Goal: Information Seeking & Learning: Learn about a topic

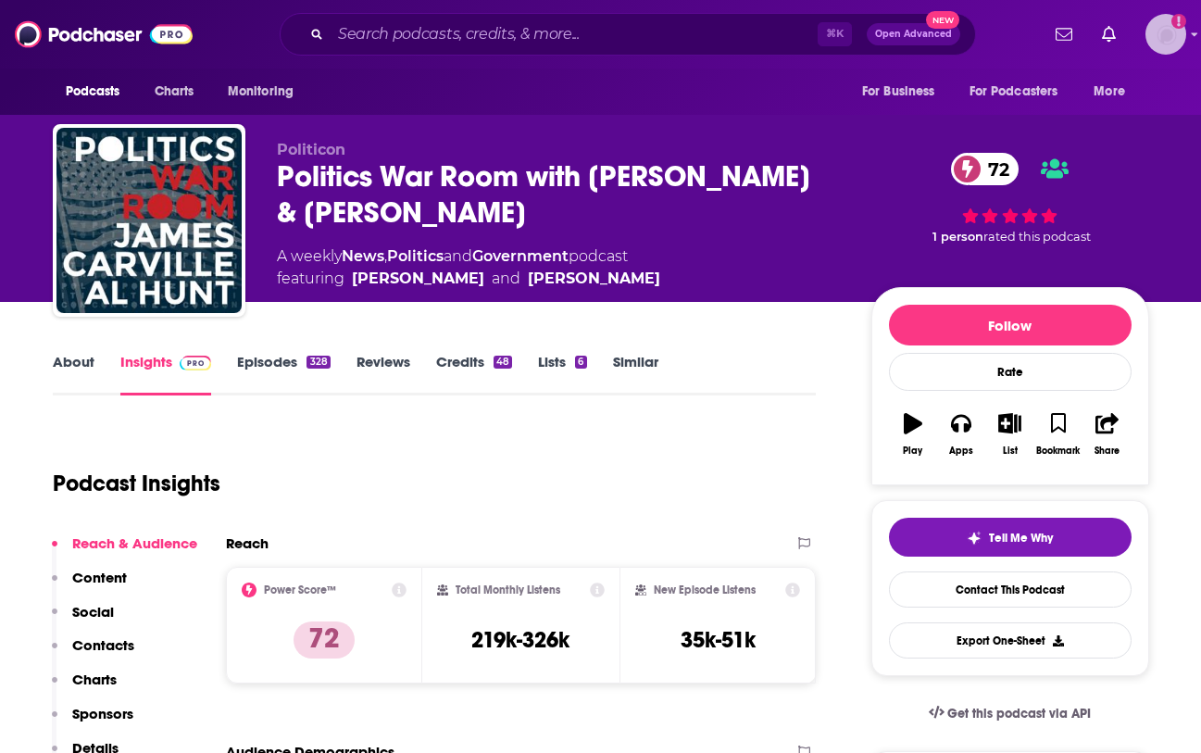
click at [1154, 41] on img "Logged in as LBPublicity2" at bounding box center [1166, 34] width 41 height 41
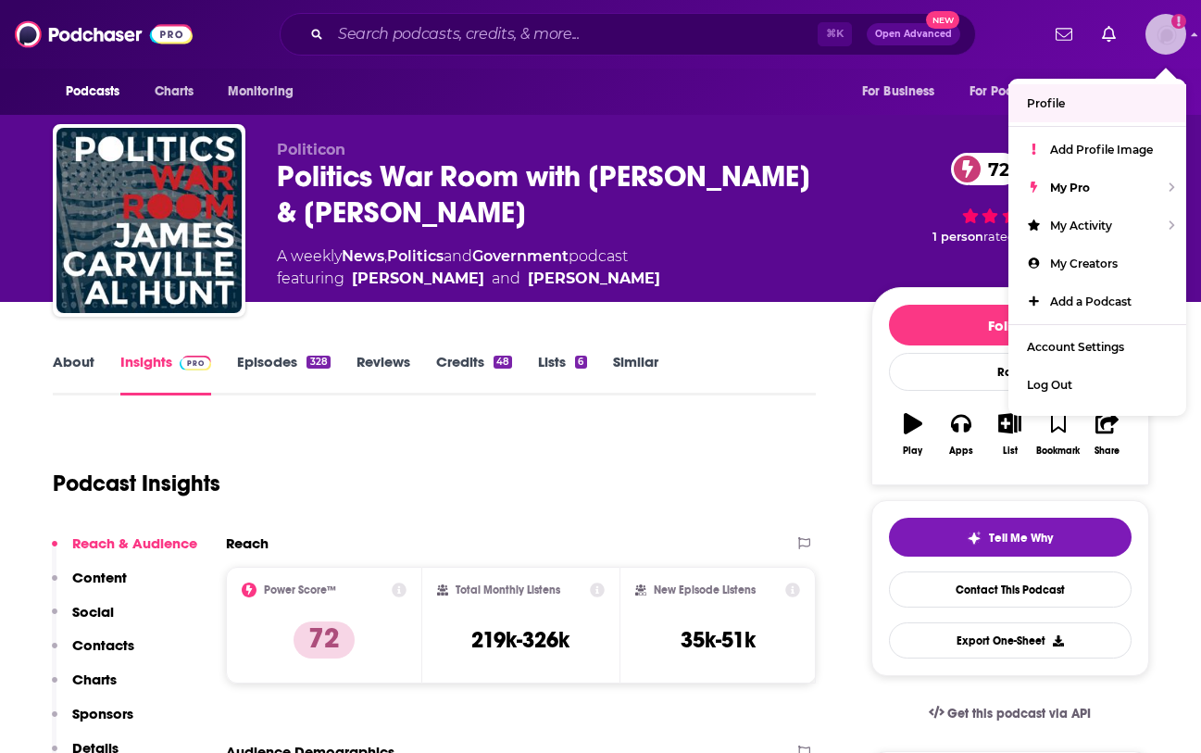
click at [1183, 39] on img "Logged in as LBPublicity2" at bounding box center [1166, 34] width 41 height 41
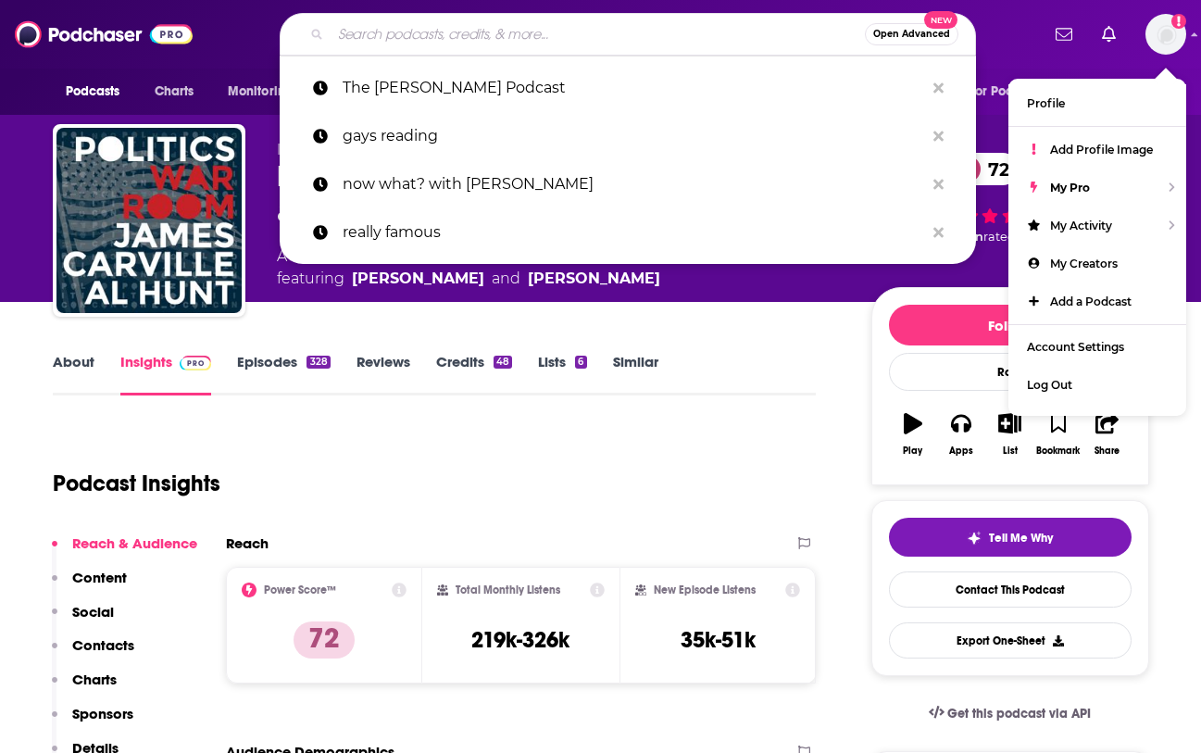
click at [633, 47] on input "Search podcasts, credits, & more..." at bounding box center [598, 34] width 534 height 30
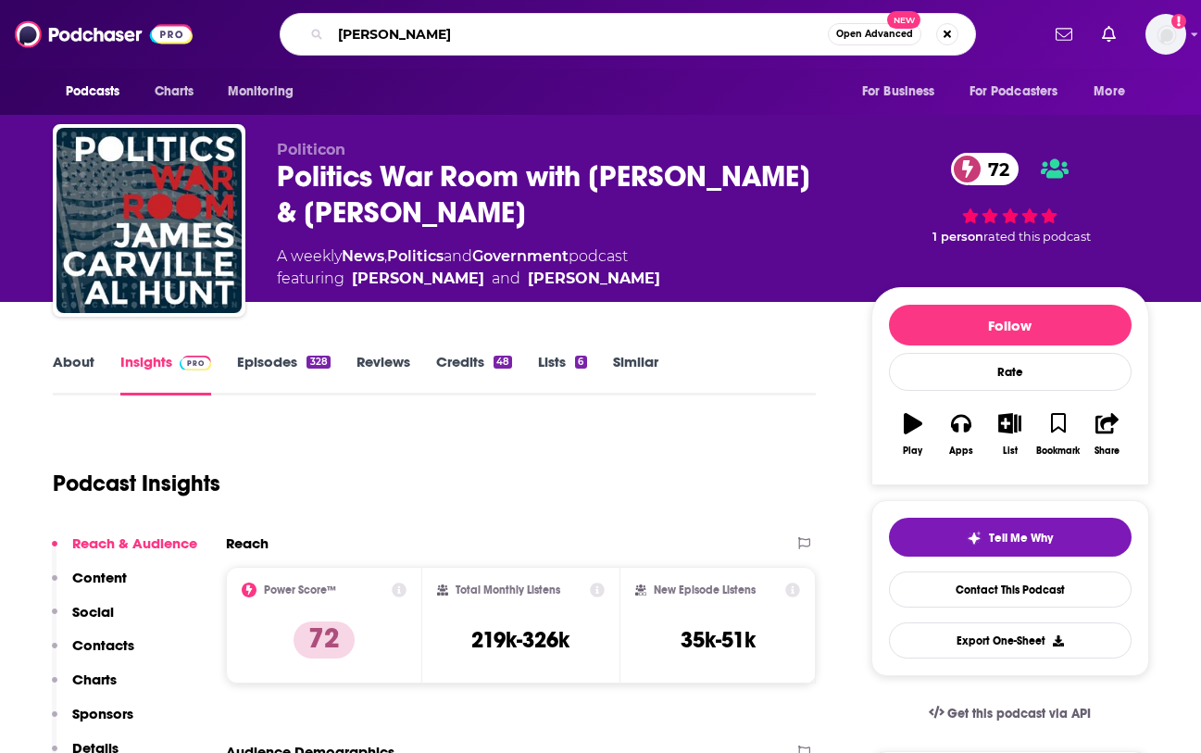
type input "Aruthur Brooks"
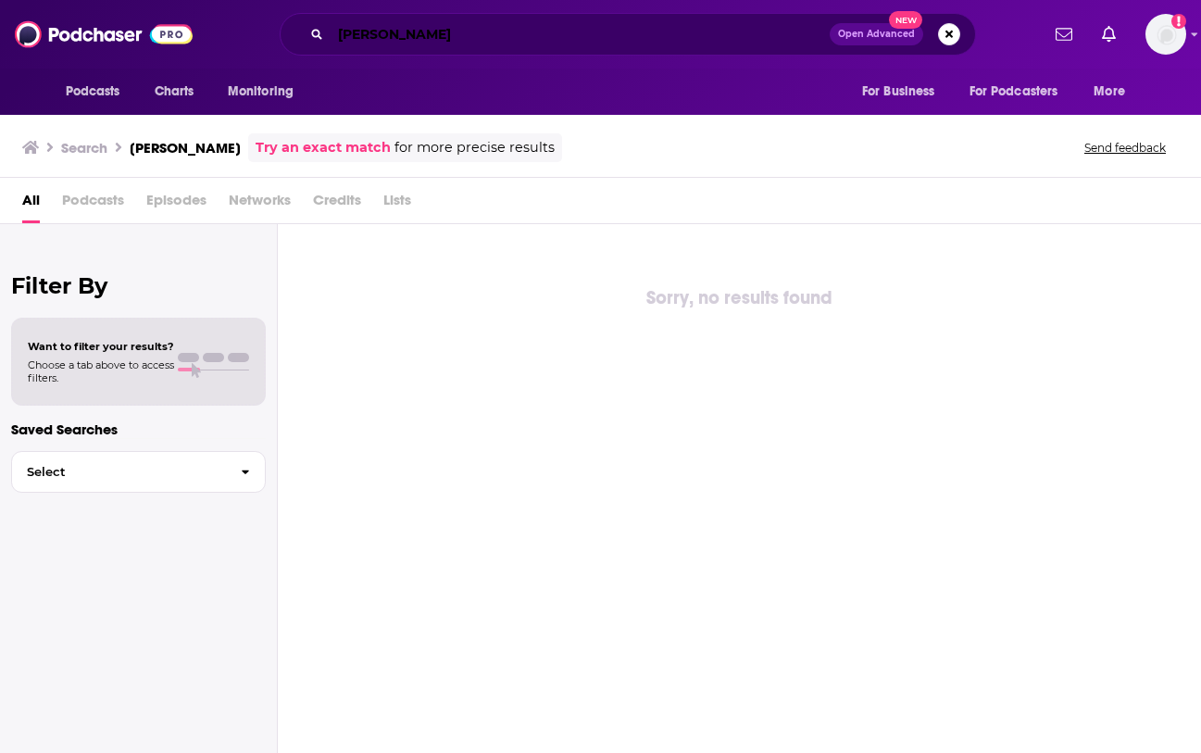
click at [354, 35] on input "Aruthur Brooks" at bounding box center [580, 34] width 499 height 30
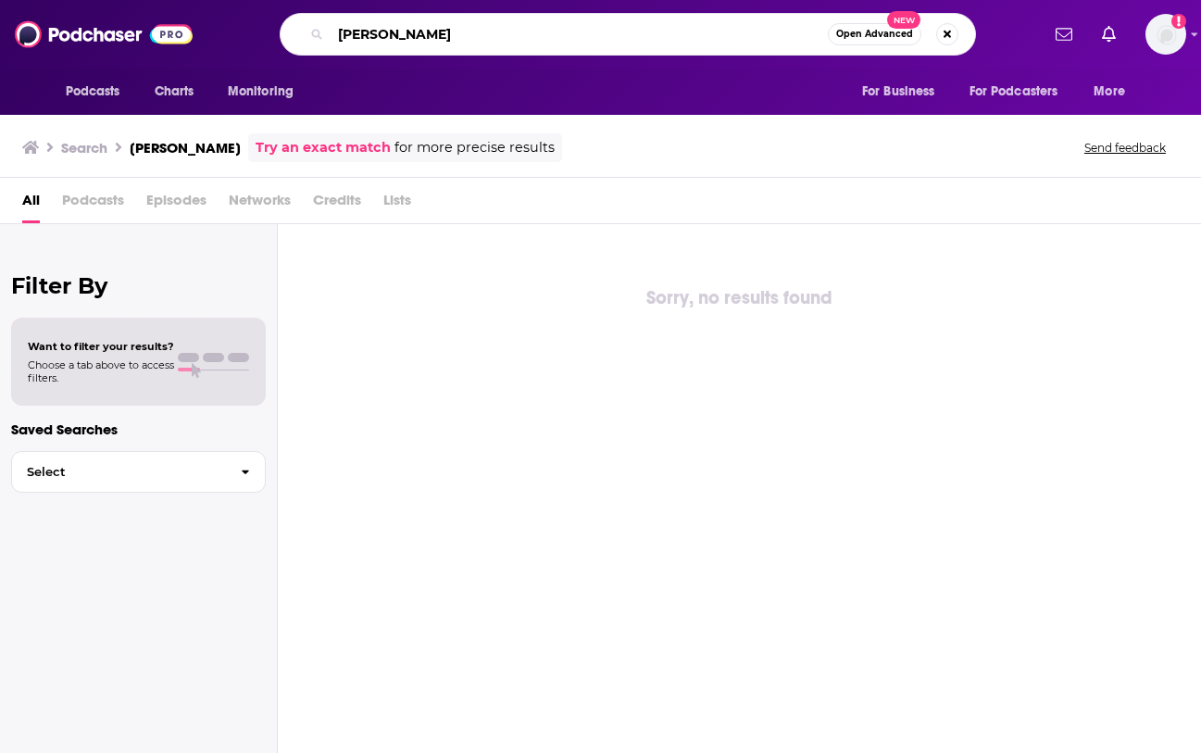
click at [354, 35] on input "Aruthur Brooks" at bounding box center [579, 34] width 497 height 30
type input "Arthur Brooks"
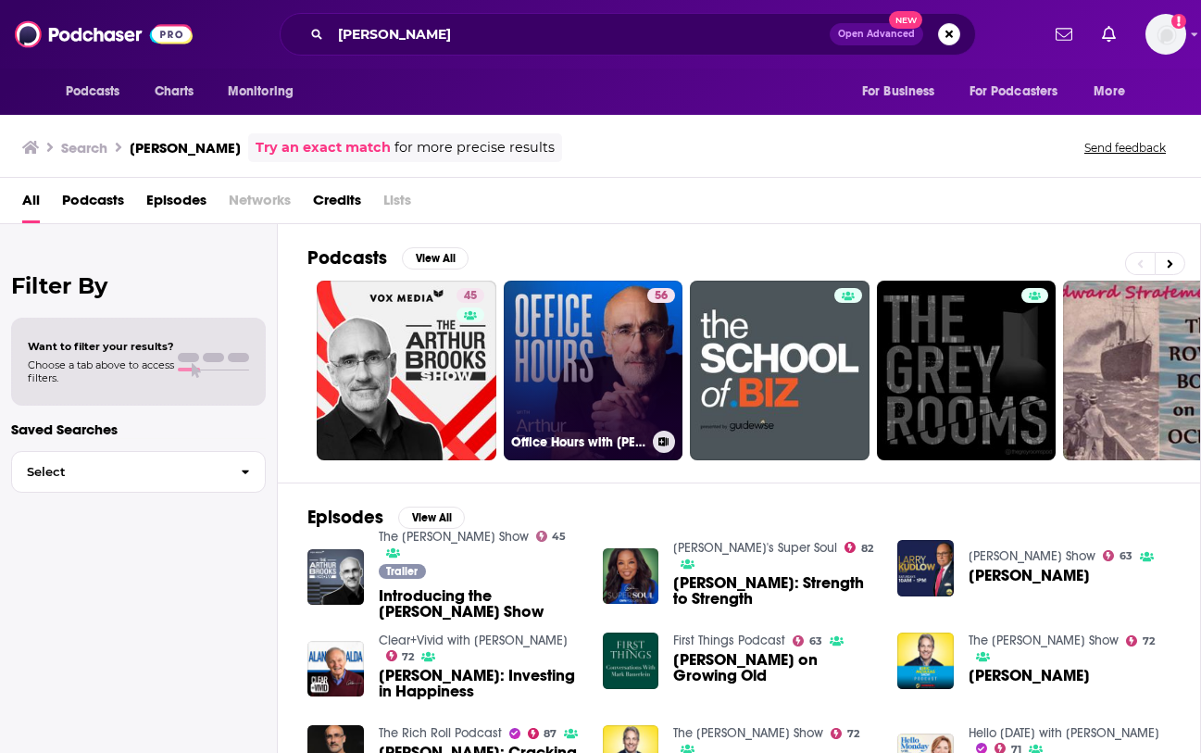
click at [591, 338] on link "56 Office Hours with Arthur Brooks" at bounding box center [594, 371] width 180 height 180
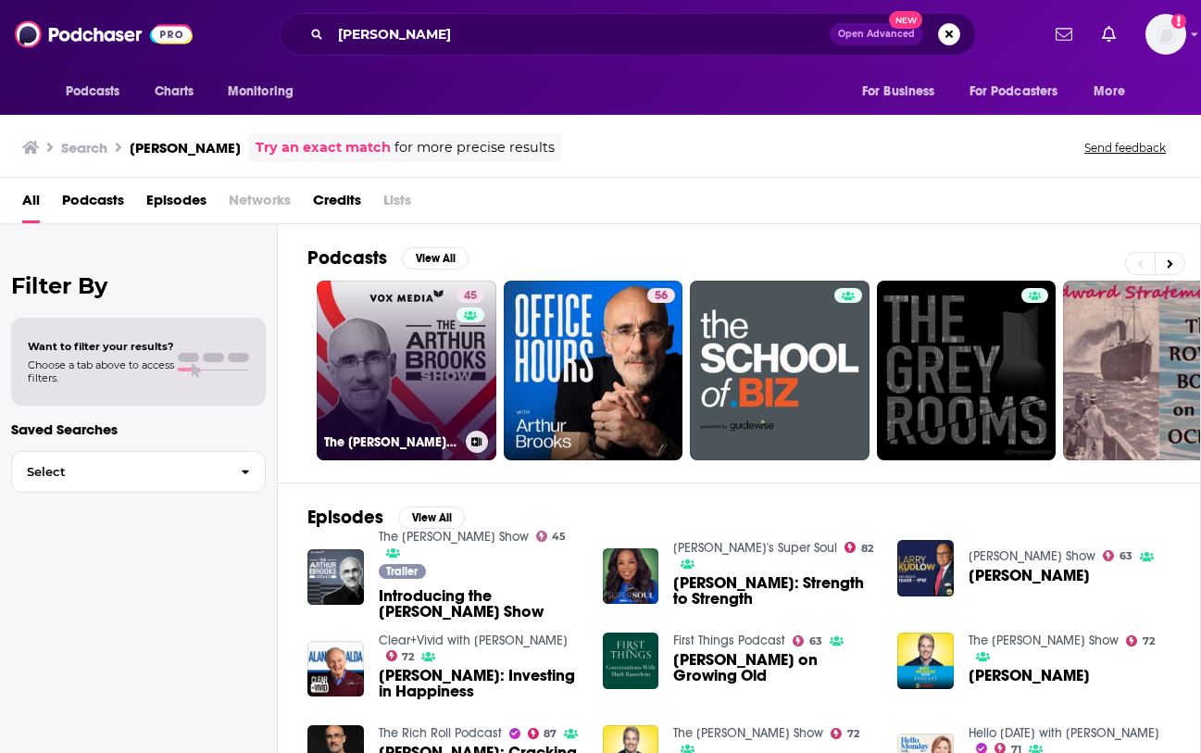
scroll to position [278, 0]
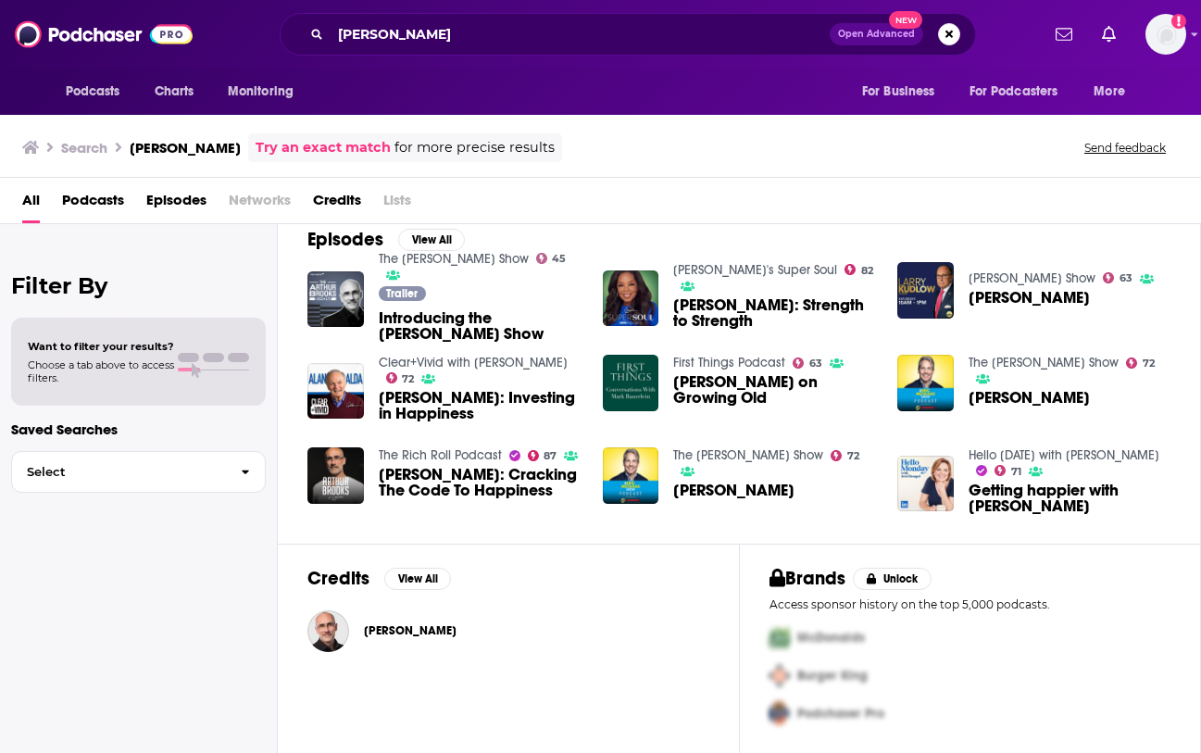
click at [451, 331] on span "Introducing the Arthur Brooks Show" at bounding box center [480, 325] width 202 height 31
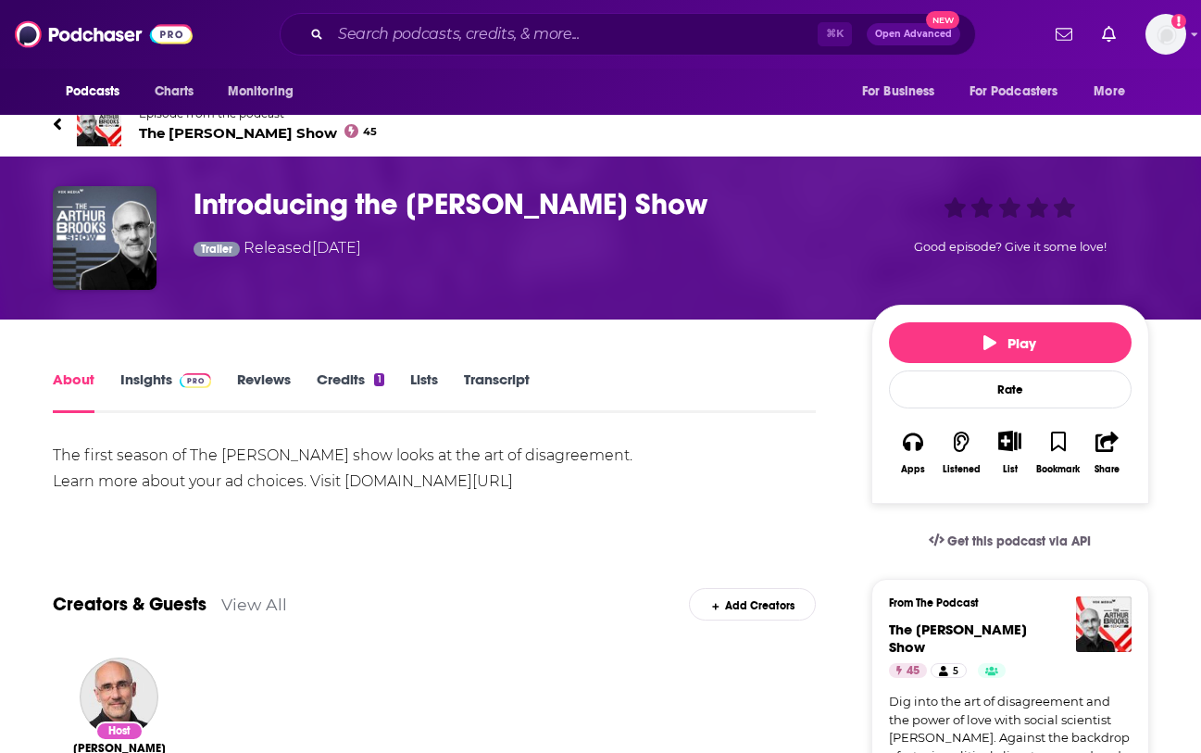
scroll to position [38, 0]
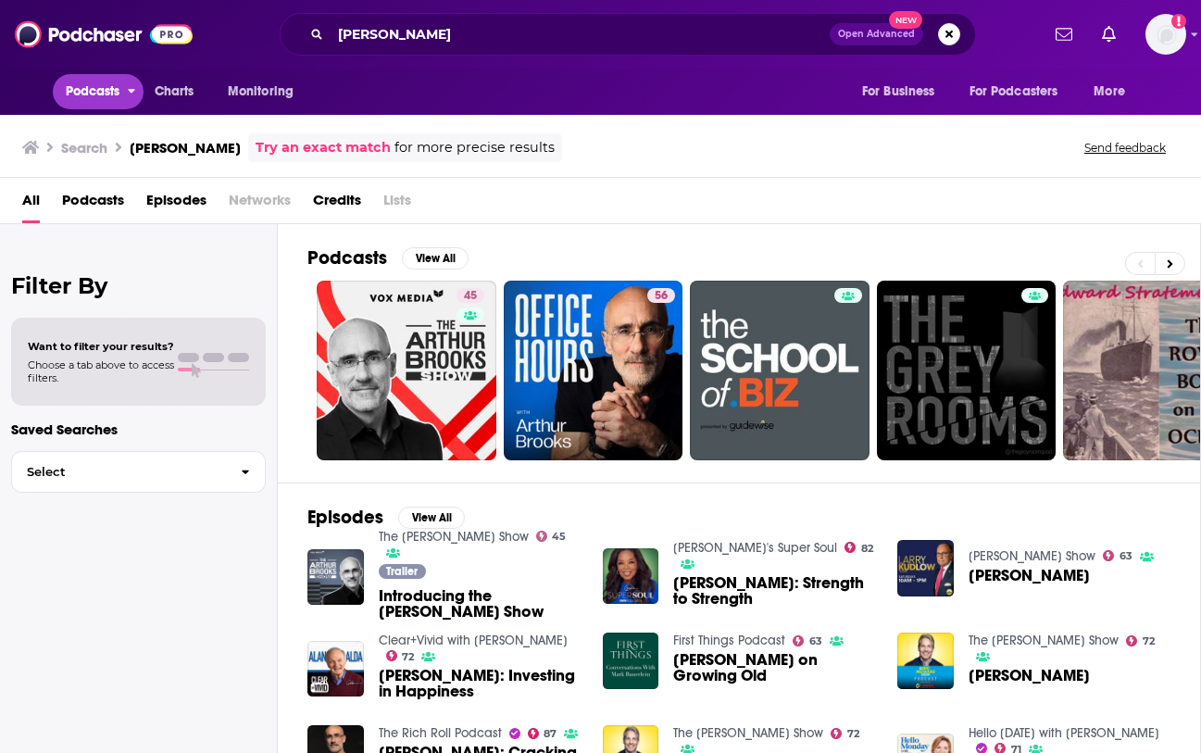
click at [102, 94] on span "Podcasts" at bounding box center [93, 92] width 55 height 26
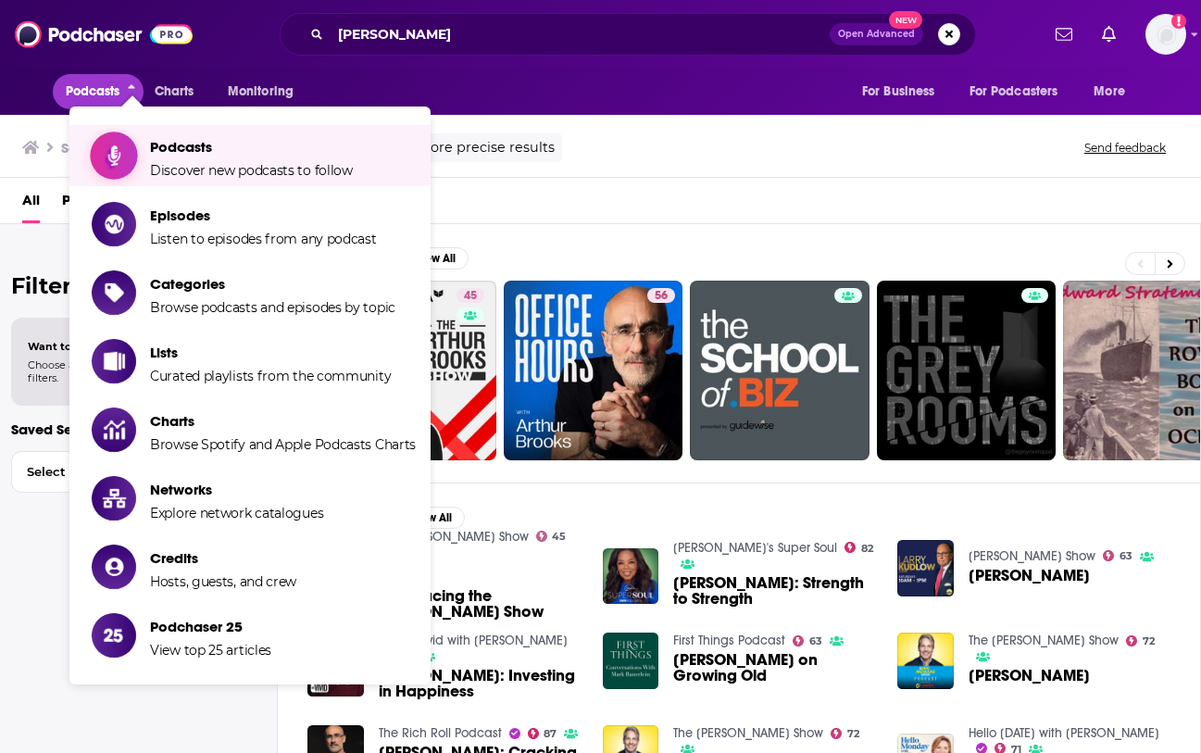
click at [202, 160] on span "Podcasts Discover new podcasts to follow" at bounding box center [251, 155] width 203 height 46
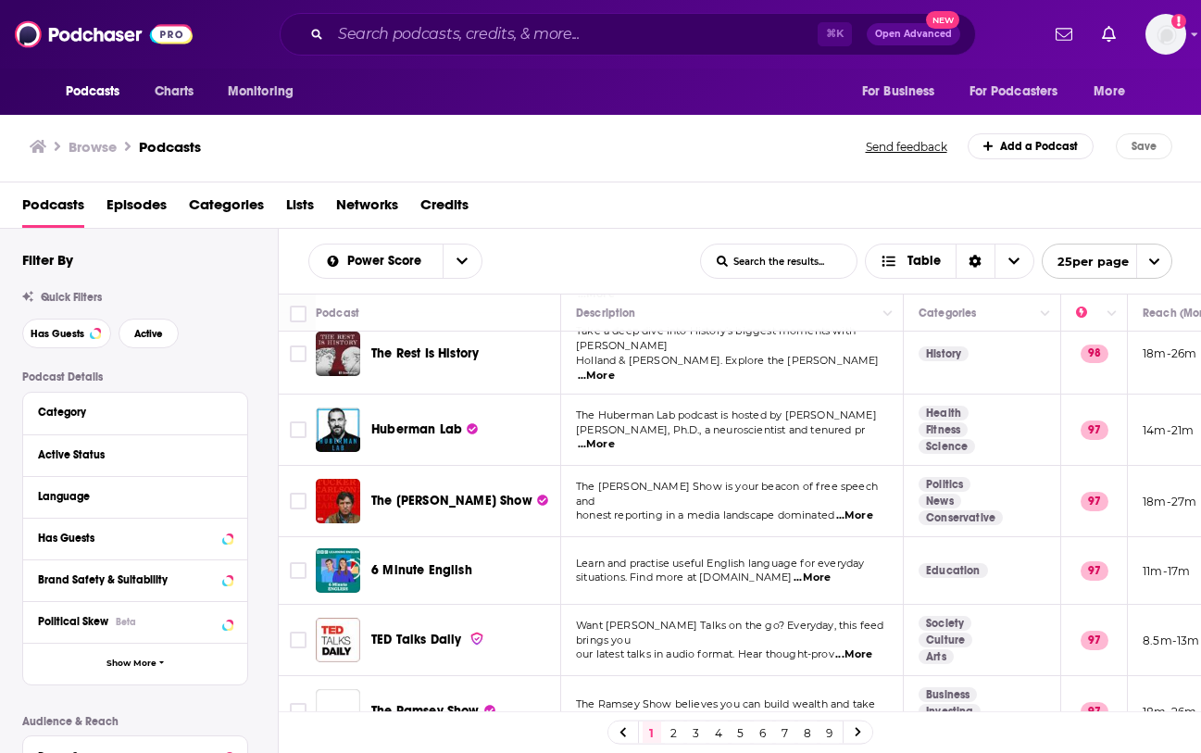
scroll to position [535, 0]
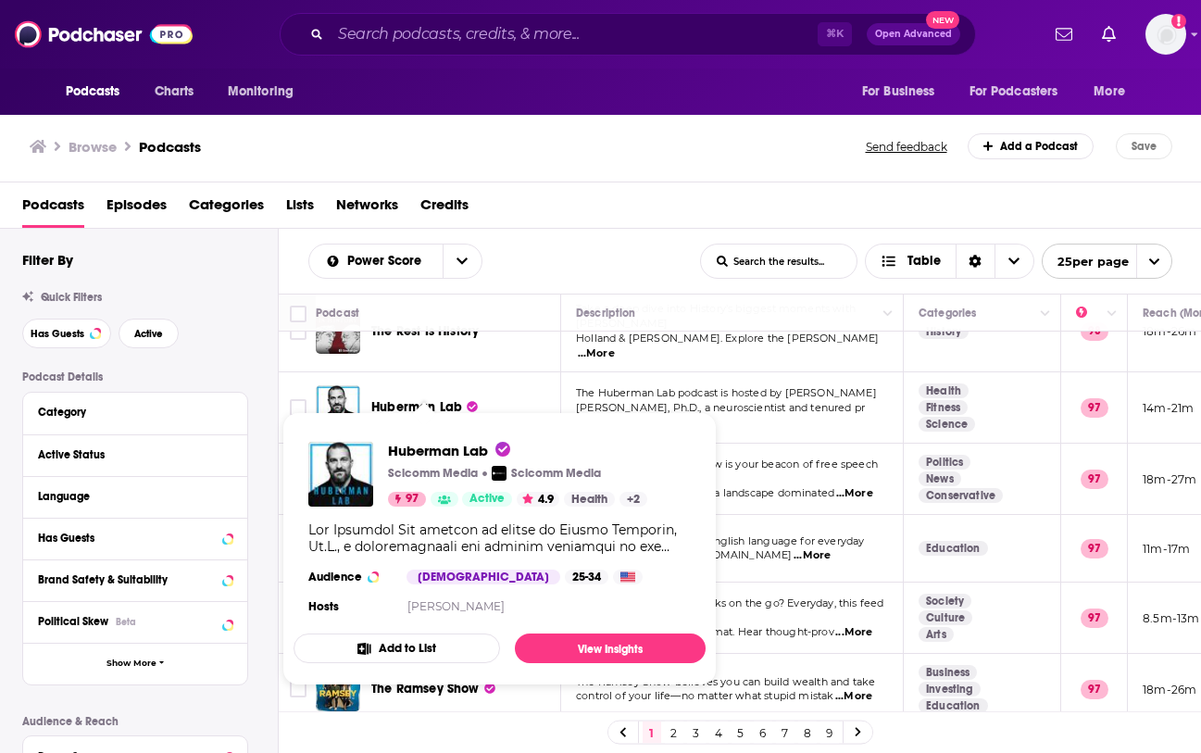
click at [432, 399] on span "Huberman Lab" at bounding box center [416, 407] width 91 height 16
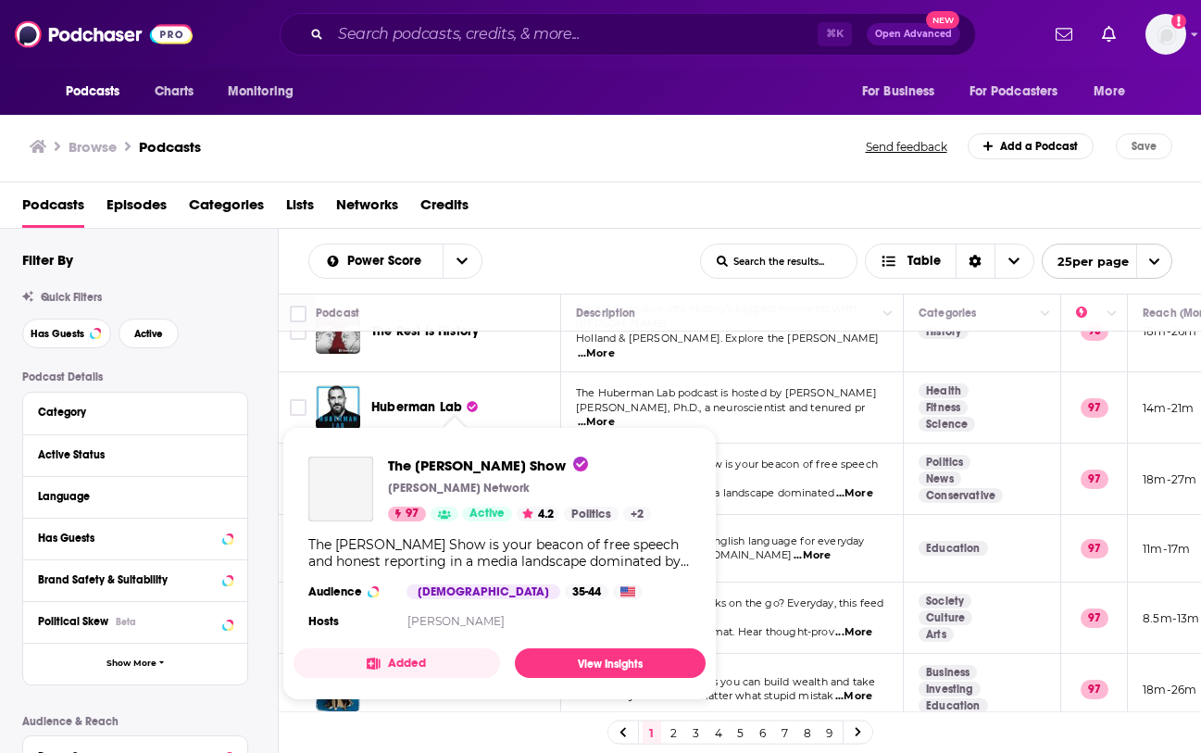
click at [436, 457] on div "Podcasts Charts Monitoring ⌘ K Open Advanced New For Business For Podcasters Mo…" at bounding box center [600, 376] width 1201 height 753
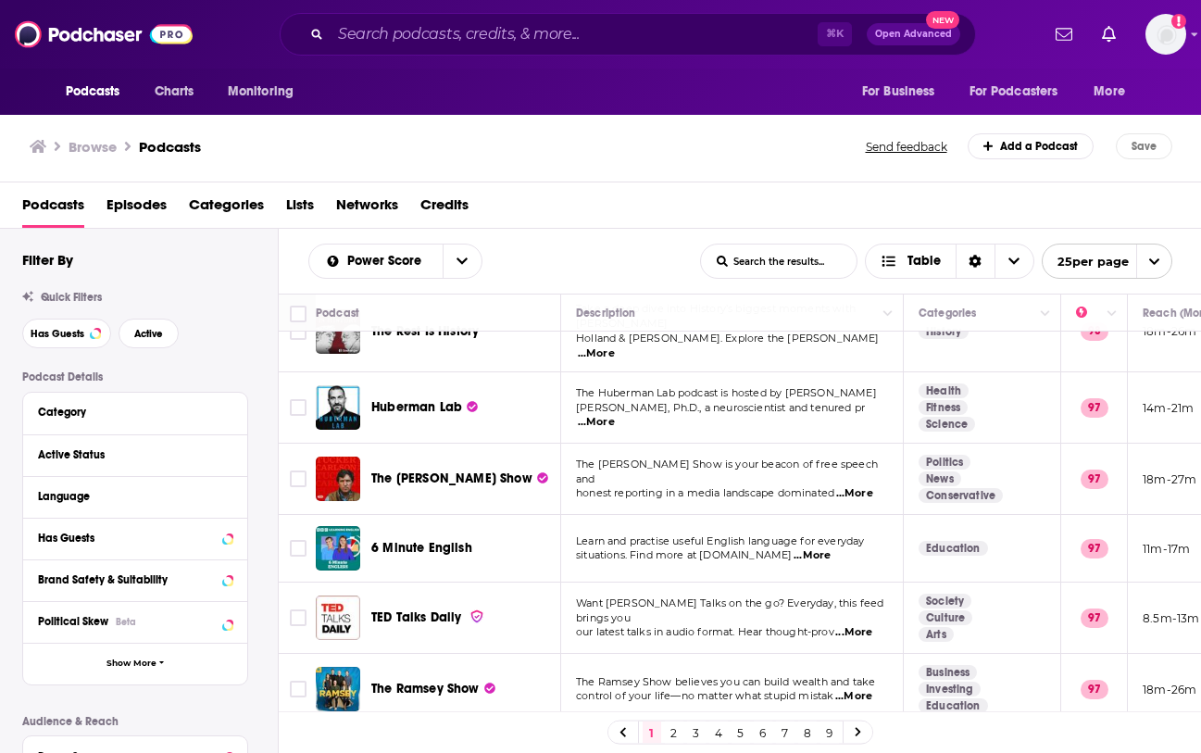
click at [785, 401] on span "Huberman, Ph.D., a neuroscientist and tenured pr" at bounding box center [720, 407] width 289 height 13
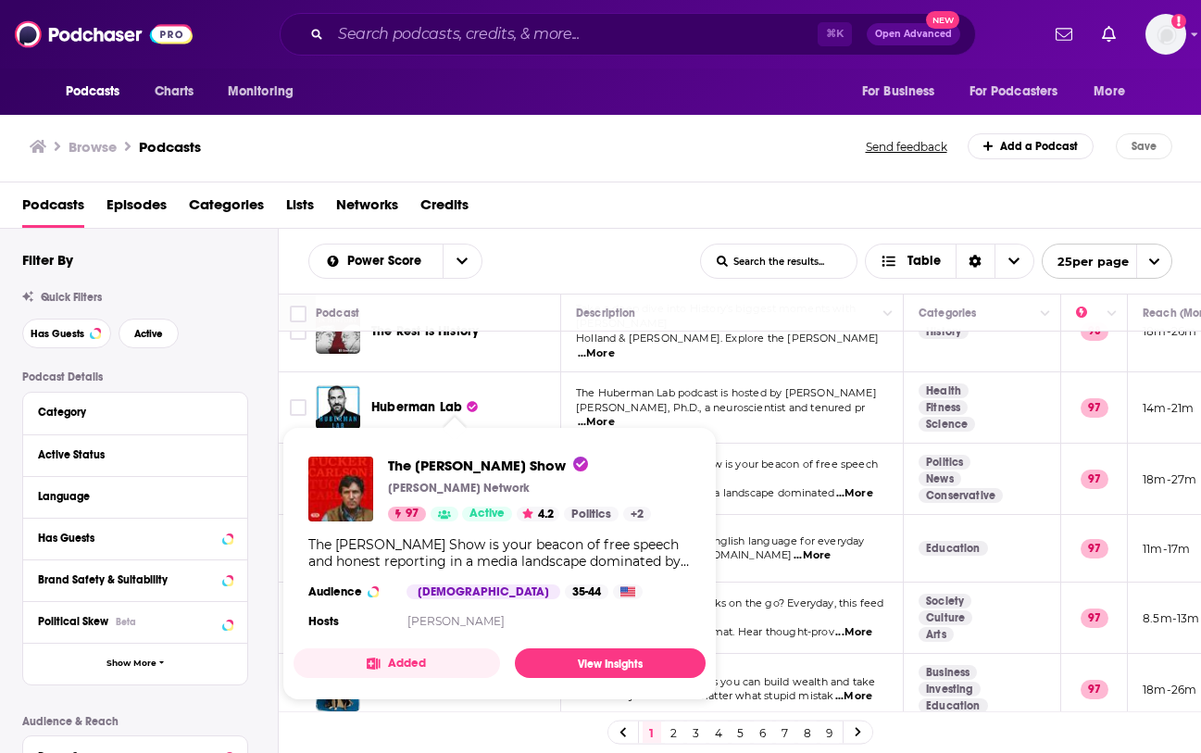
click at [460, 449] on div "The Tucker Carlson Show Tucker Carlson Network 97 Active 4.2 Politics + 2 The T…" at bounding box center [500, 545] width 412 height 207
click at [745, 444] on td "The Tucker Carlson Show is your beacon of free speech and honest reporting in a…" at bounding box center [732, 479] width 343 height 71
click at [493, 455] on div "The Tucker Carlson Show Tucker Carlson Network 97 Active 4.2 Politics + 2 The T…" at bounding box center [500, 545] width 412 height 207
click at [775, 534] on span "Learn and practise useful English language for everyday" at bounding box center [720, 540] width 288 height 13
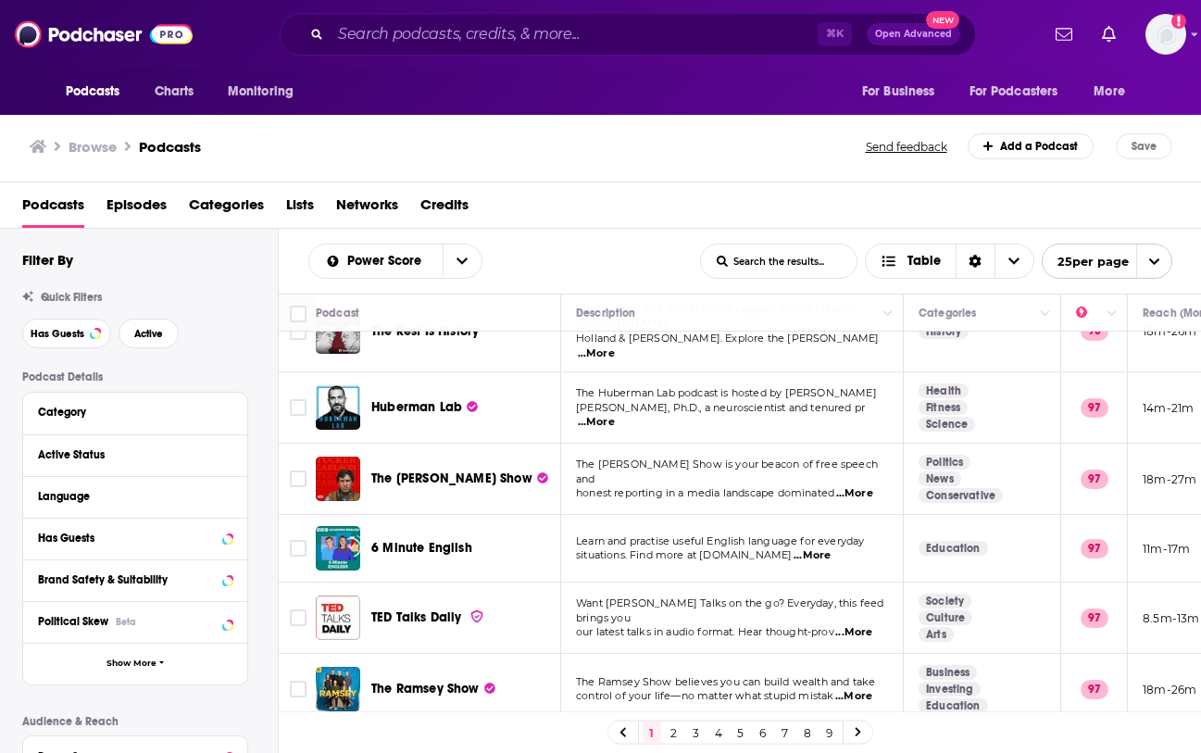
click at [482, 457] on div "Podcasts Charts Monitoring ⌘ K Open Advanced New For Business For Podcasters Mo…" at bounding box center [600, 376] width 1201 height 753
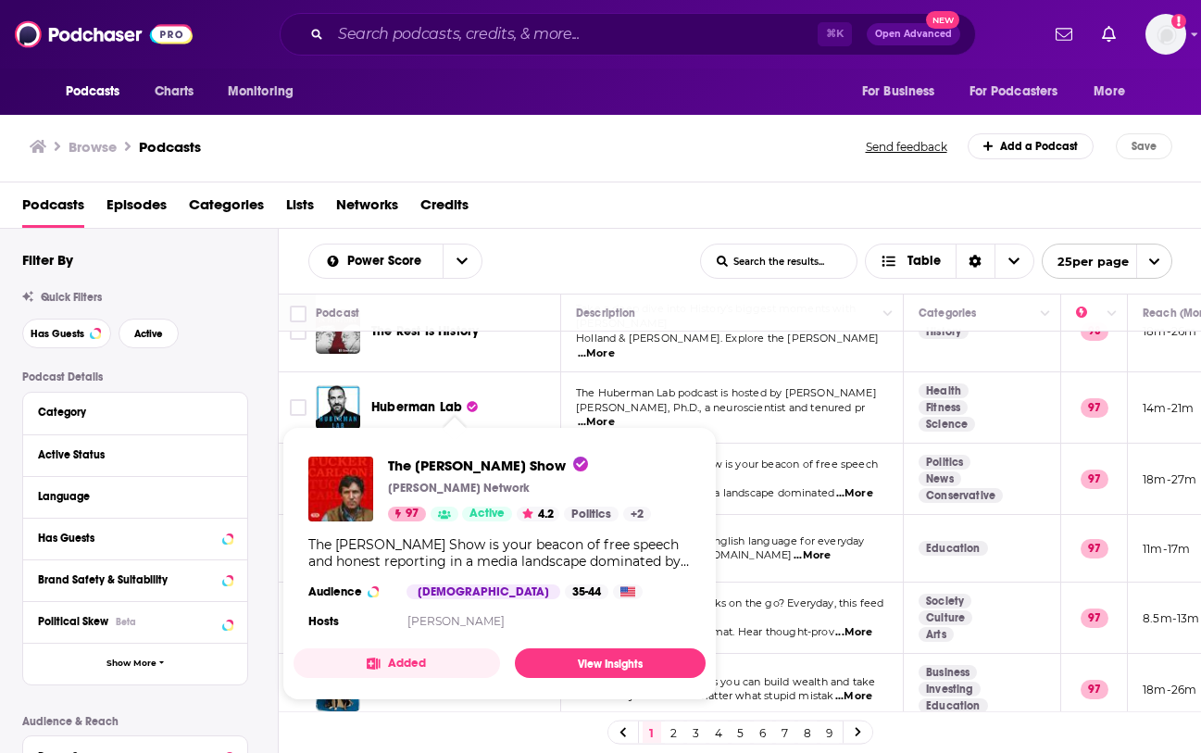
click at [557, 402] on div "Huberman Lab" at bounding box center [467, 407] width 193 height 44
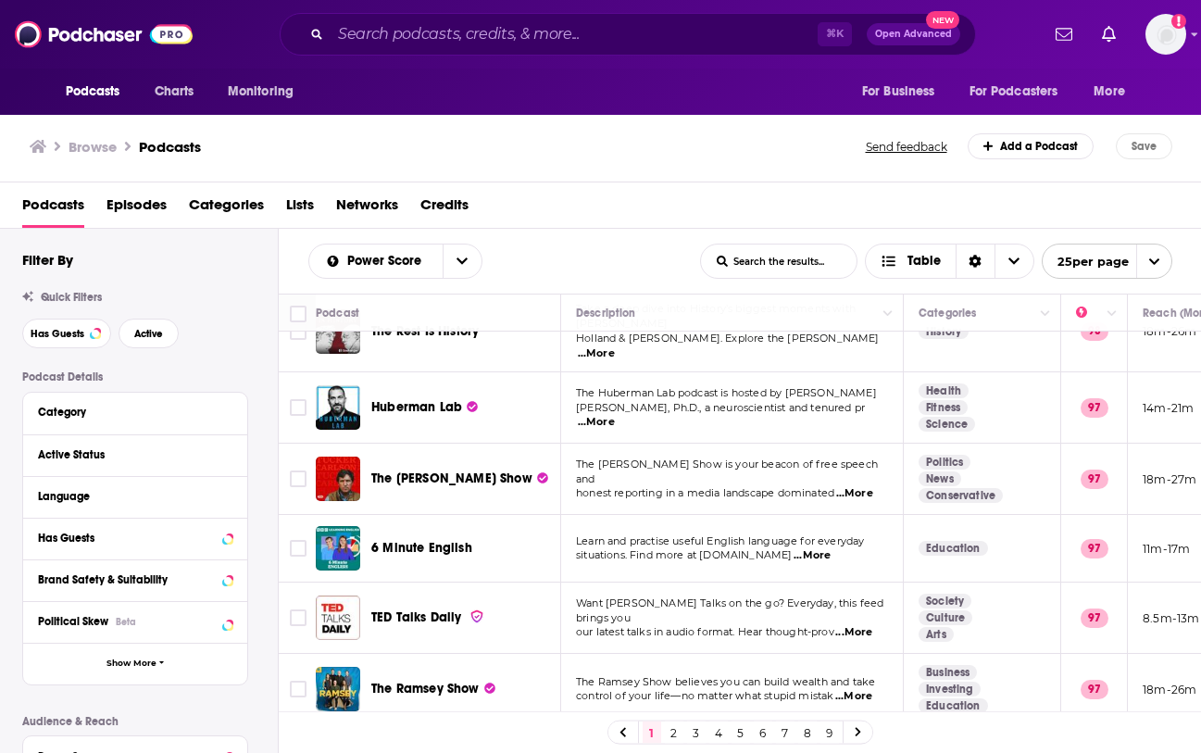
click at [486, 470] on span "The Tucker Carlson Show" at bounding box center [451, 478] width 161 height 16
